Goal: Task Accomplishment & Management: Complete application form

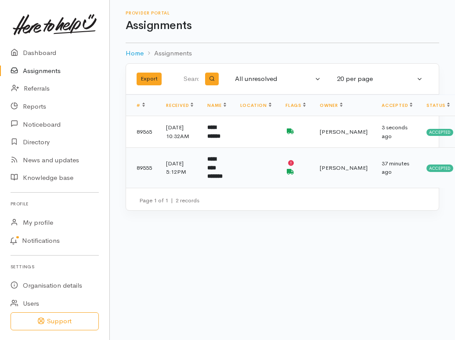
click at [194, 169] on td "8 Oct 2025, 5:12PM" at bounding box center [179, 168] width 41 height 40
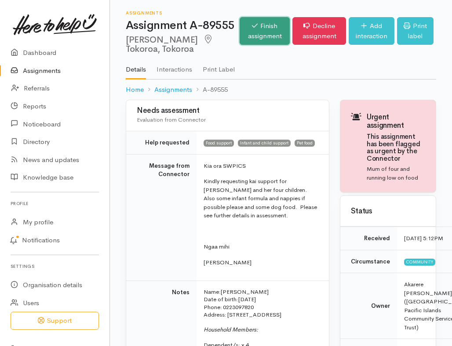
click at [259, 32] on link "Finish assignment" at bounding box center [264, 31] width 50 height 28
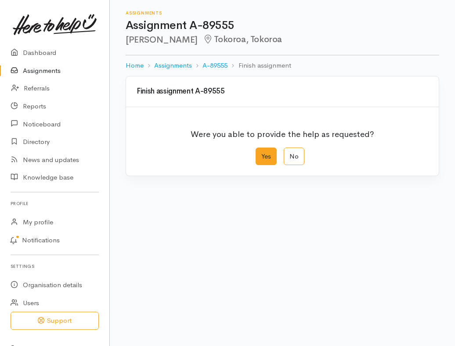
click at [267, 152] on label "Yes" at bounding box center [266, 157] width 21 height 18
click at [261, 152] on input "Yes" at bounding box center [259, 151] width 6 height 6
radio input "true"
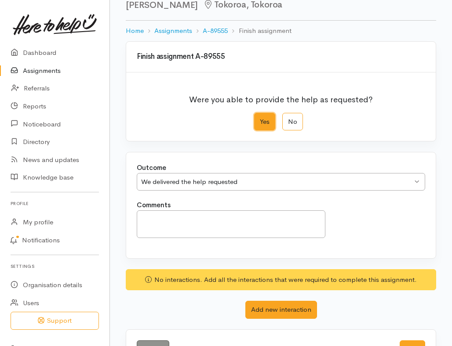
scroll to position [66, 0]
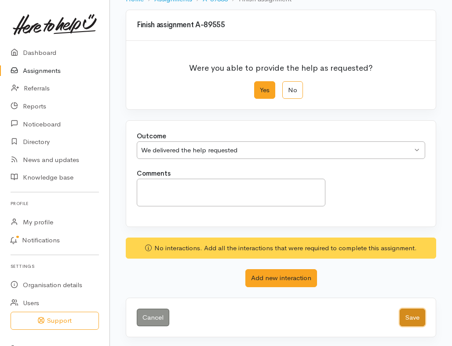
click at [412, 310] on button "Save" at bounding box center [411, 318] width 25 height 18
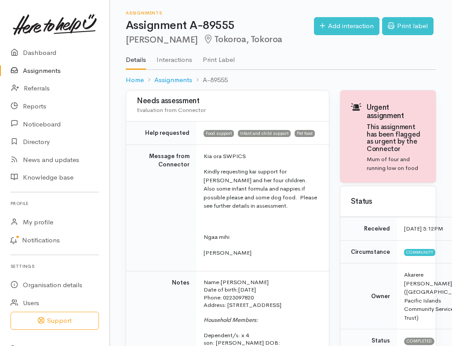
click at [56, 68] on link "Assignments" at bounding box center [54, 71] width 109 height 18
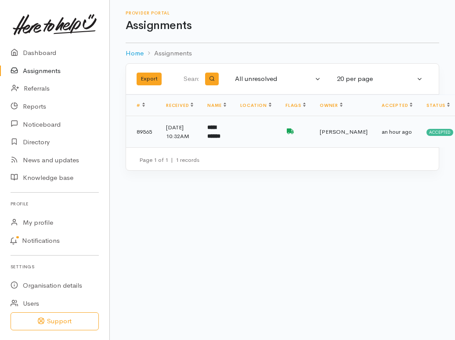
click at [256, 134] on td at bounding box center [255, 132] width 45 height 32
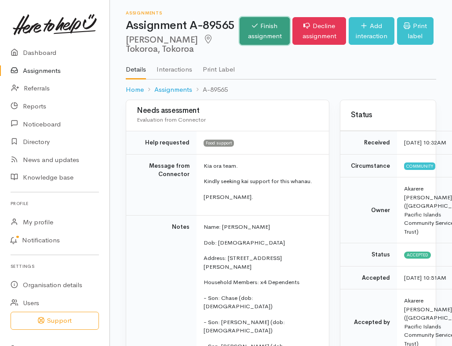
click at [251, 38] on link "Finish assignment" at bounding box center [264, 31] width 50 height 28
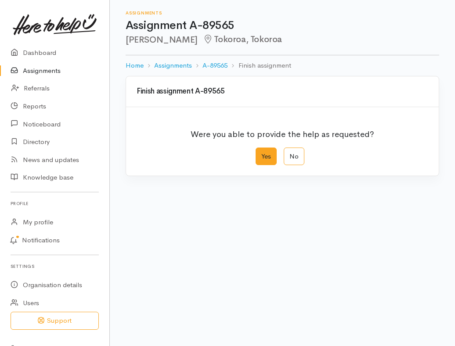
click at [267, 159] on label "Yes" at bounding box center [266, 157] width 21 height 18
click at [261, 153] on input "Yes" at bounding box center [259, 151] width 6 height 6
radio input "true"
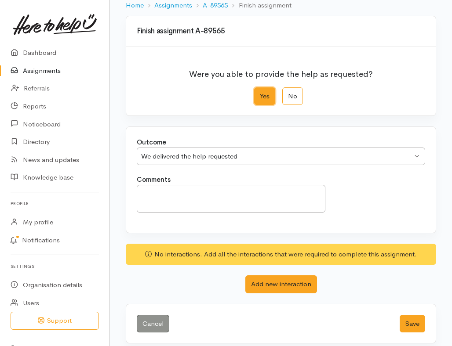
scroll to position [66, 0]
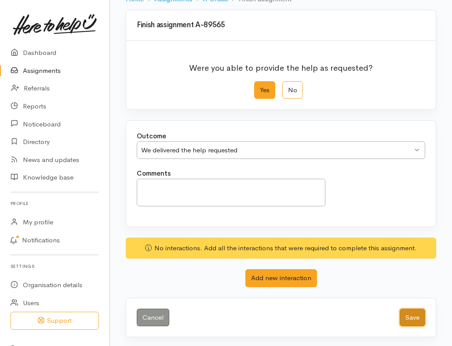
click at [411, 314] on button "Save" at bounding box center [411, 318] width 25 height 18
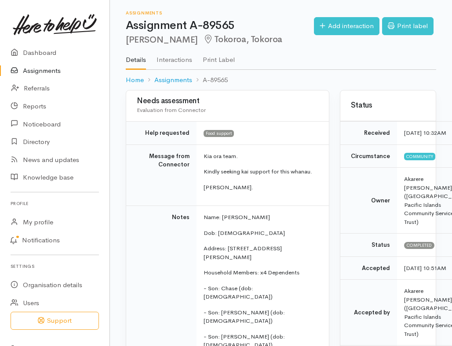
click at [35, 69] on link "Assignments" at bounding box center [54, 71] width 109 height 18
